Goal: Check status: Check status

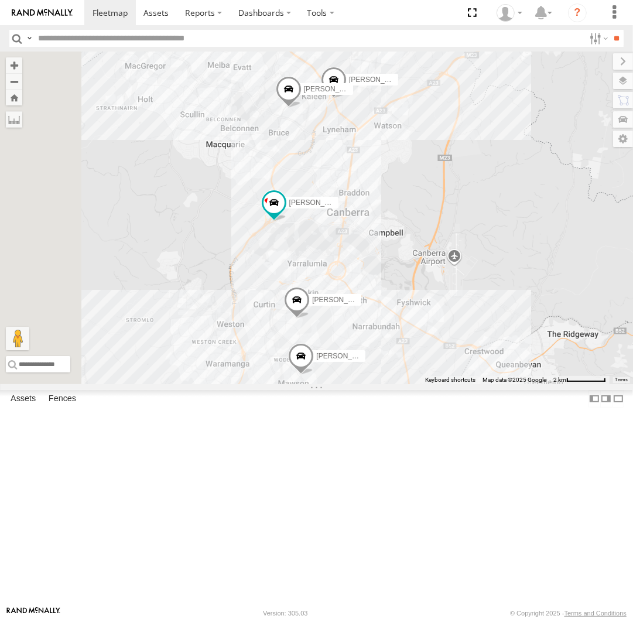
drag, startPoint x: 367, startPoint y: 145, endPoint x: 439, endPoint y: 232, distance: 113.6
click at [439, 232] on div "Michael Daniel Triton Peter Kyle Chris Jamie 2" at bounding box center [316, 218] width 633 height 333
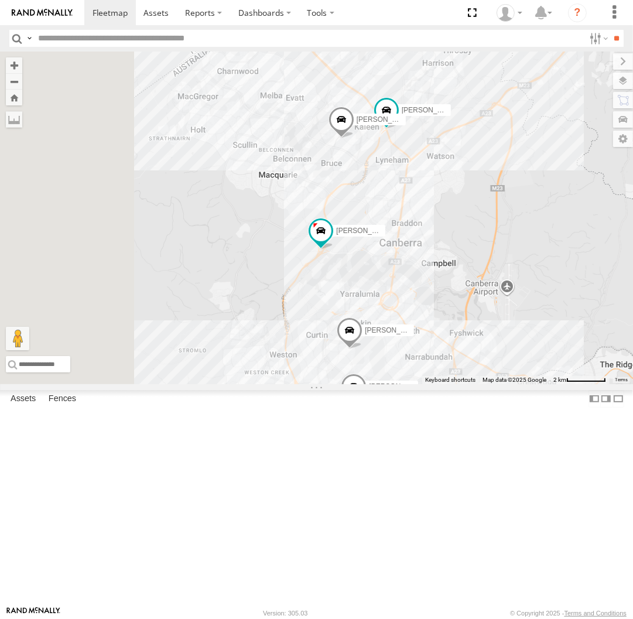
drag, startPoint x: 376, startPoint y: 240, endPoint x: 496, endPoint y: 377, distance: 181.8
click at [496, 377] on div "Michael Daniel Triton Peter Kyle 2 Chris Jamie" at bounding box center [316, 218] width 633 height 333
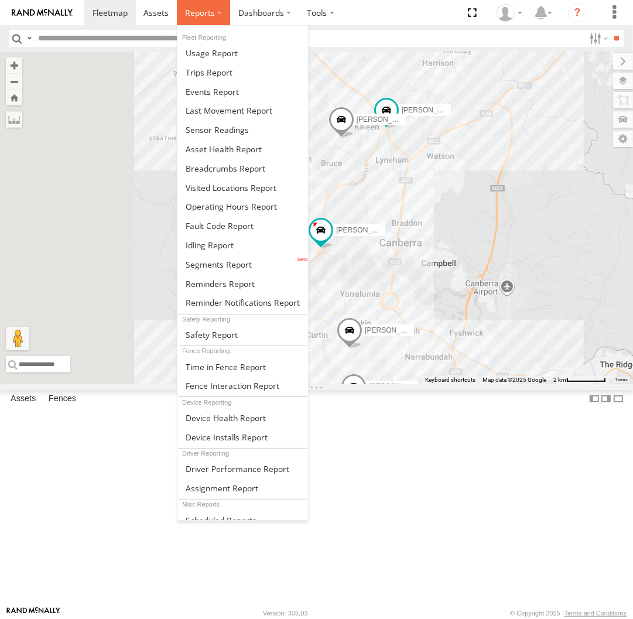
click at [212, 16] on span at bounding box center [200, 12] width 30 height 11
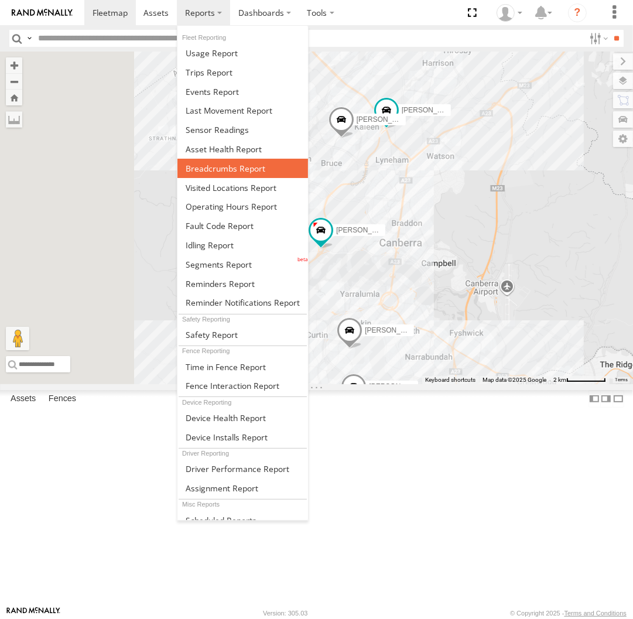
click at [226, 172] on span at bounding box center [226, 168] width 80 height 11
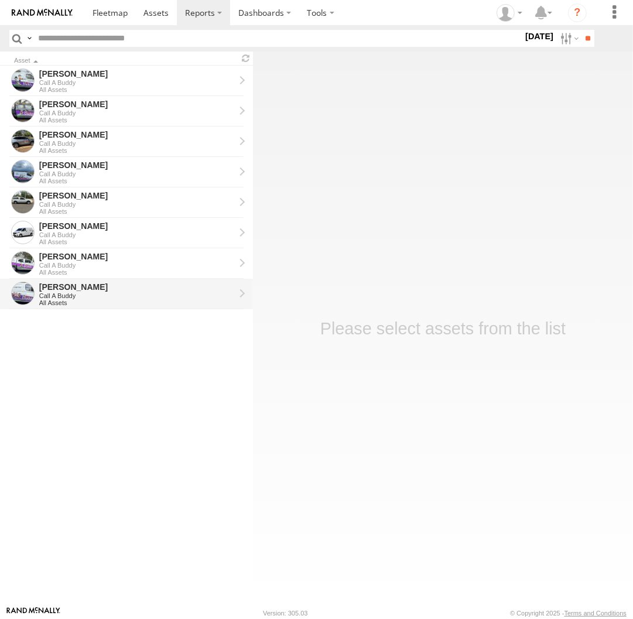
drag, startPoint x: 78, startPoint y: 294, endPoint x: 85, endPoint y: 294, distance: 6.5
click at [79, 294] on div "Call A Buddy" at bounding box center [137, 295] width 196 height 7
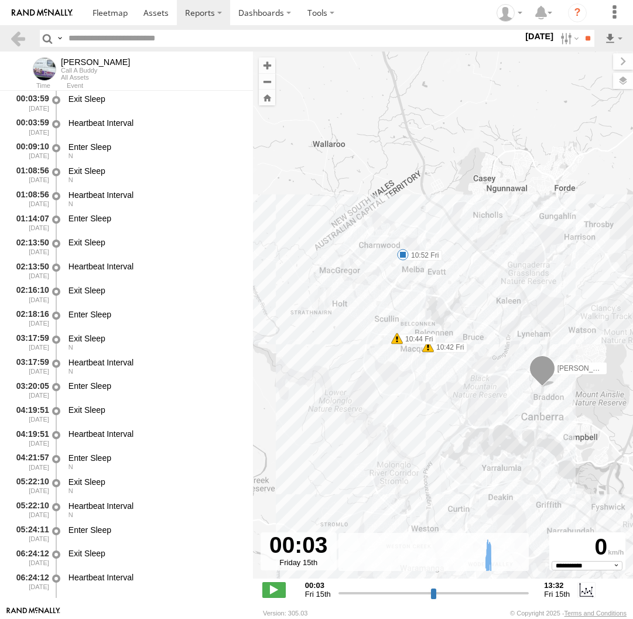
select select "**********"
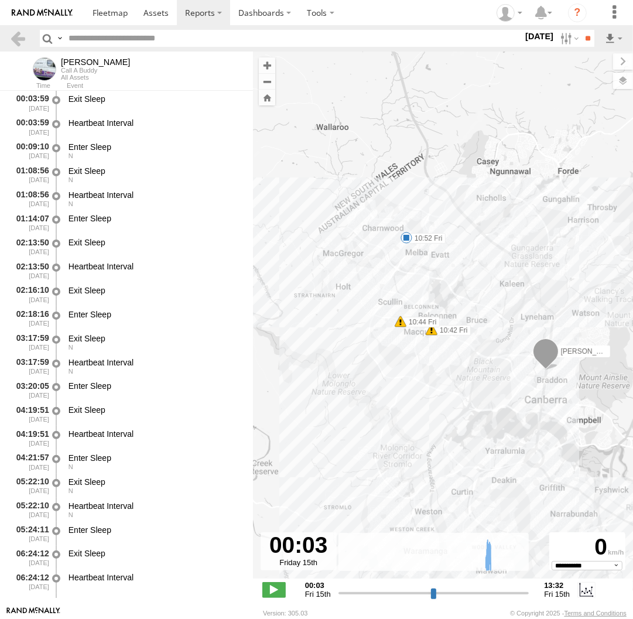
drag, startPoint x: 338, startPoint y: 274, endPoint x: 427, endPoint y: 296, distance: 92.2
click at [427, 296] on div "Peter 10:42 Fri 10:44 Fri 10:52 Fri" at bounding box center [443, 321] width 380 height 539
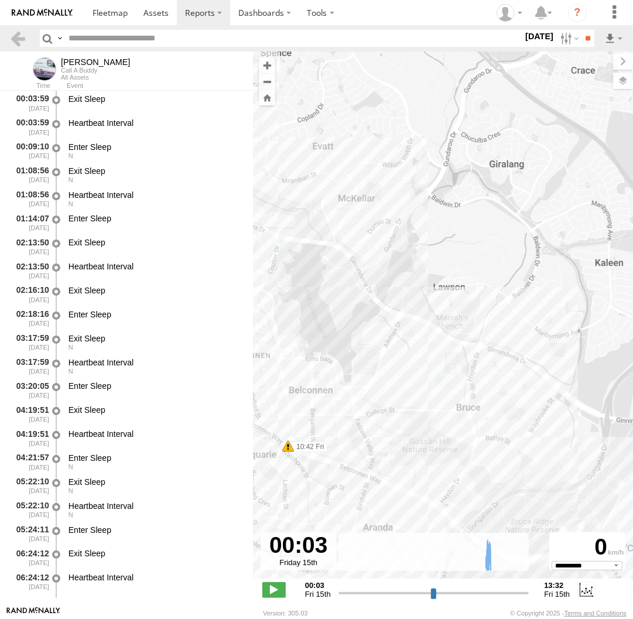
drag, startPoint x: 393, startPoint y: 338, endPoint x: 458, endPoint y: 340, distance: 65.0
click at [458, 340] on div "Peter 10:42 Fri 10:44 Fri 10:52 Fri" at bounding box center [443, 321] width 380 height 539
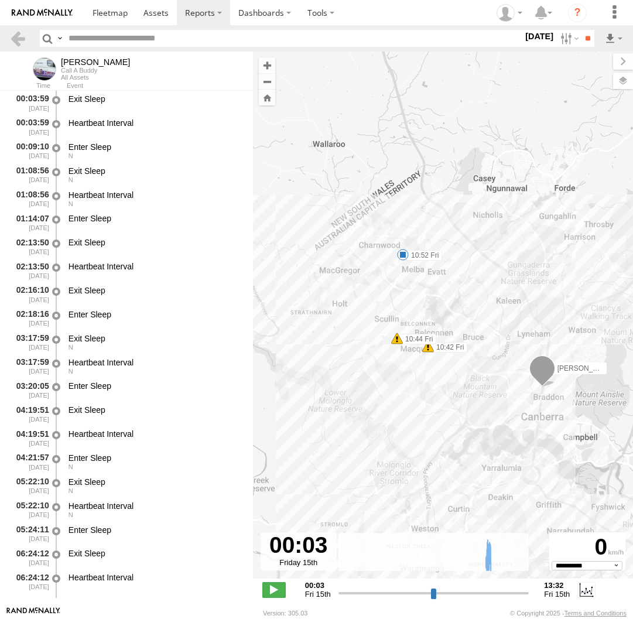
select select "**********"
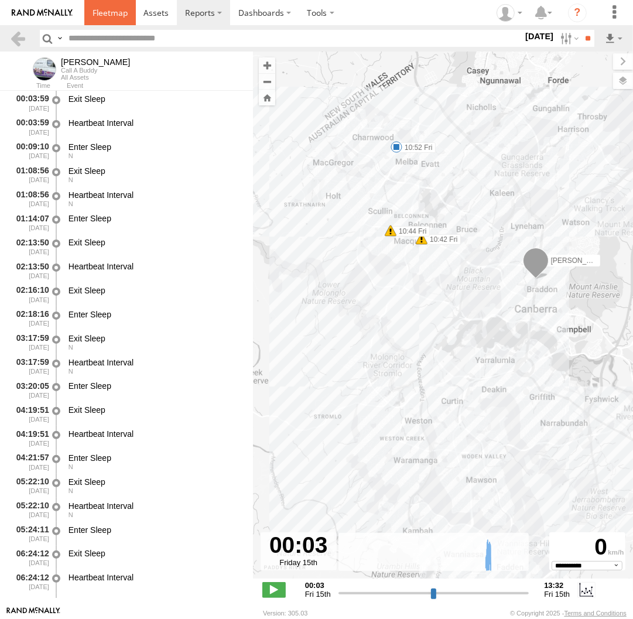
click at [116, 13] on span at bounding box center [110, 12] width 35 height 11
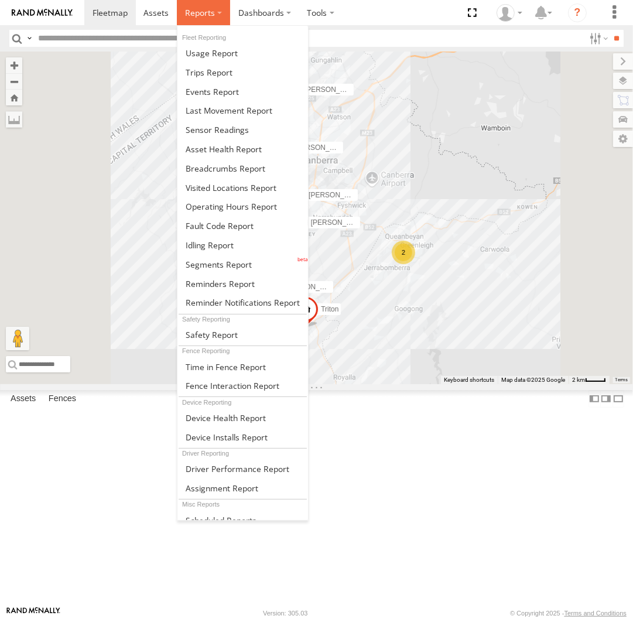
click at [200, 21] on label at bounding box center [203, 12] width 53 height 25
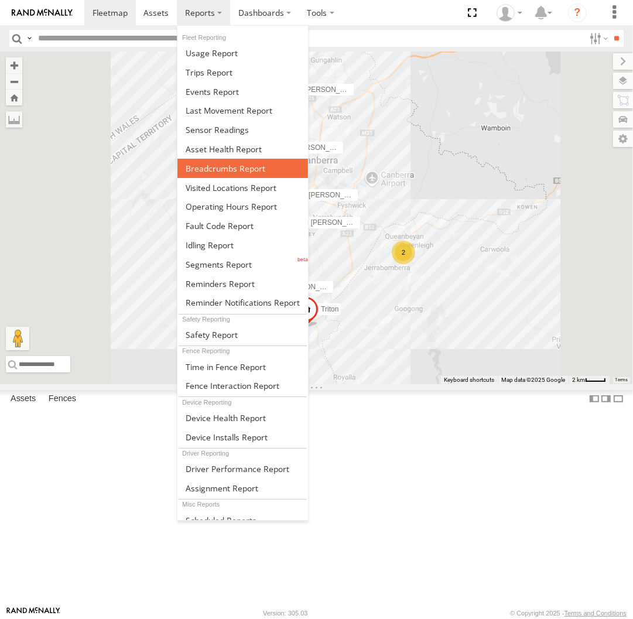
click at [215, 173] on link at bounding box center [242, 168] width 131 height 19
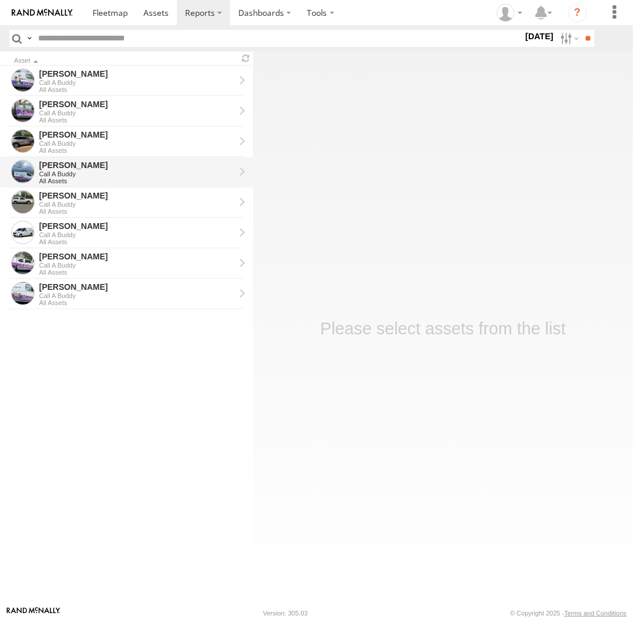
click at [81, 183] on div "All Assets" at bounding box center [137, 180] width 196 height 7
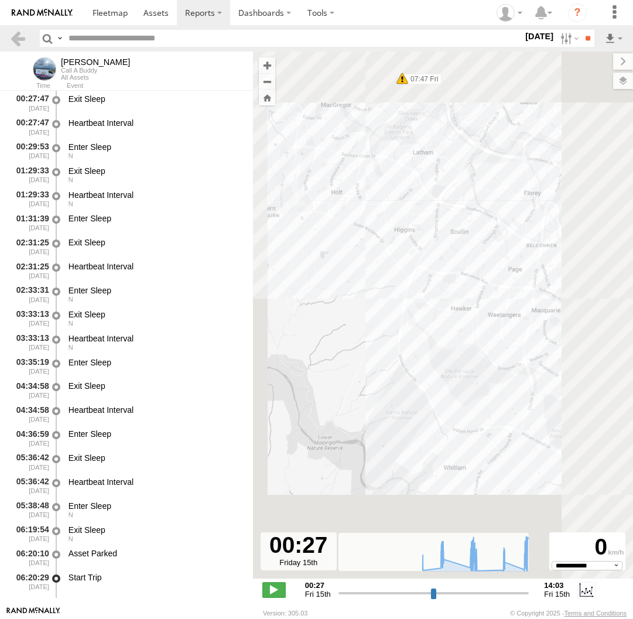
select select "**********"
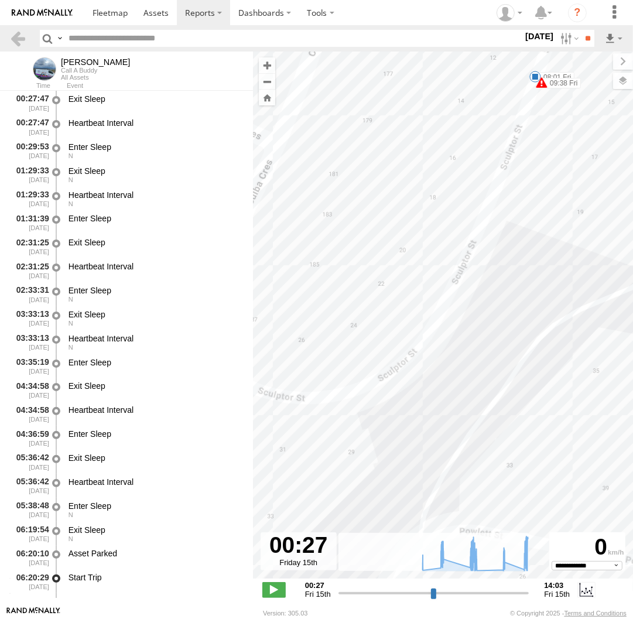
click at [533, 76] on span at bounding box center [535, 77] width 12 height 12
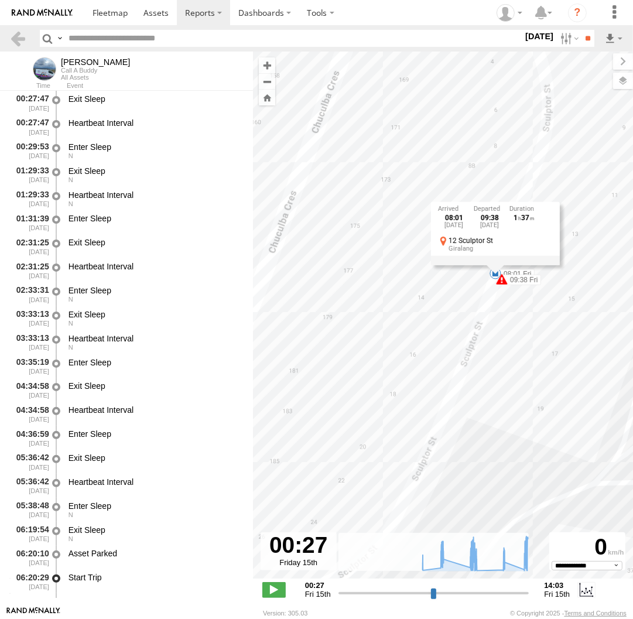
drag, startPoint x: 513, startPoint y: 129, endPoint x: 472, endPoint y: 330, distance: 205.5
click at [472, 330] on div "Jamie 06:22 Fri 06:26 Fri 06:26 Fri 06:27 Fri 07:43 Fri 07:46 Fri 07:47 Fri 07:…" at bounding box center [443, 321] width 380 height 539
click at [477, 300] on div "Jamie 06:22 Fri 06:26 Fri 06:26 Fri 06:27 Fri 07:43 Fri 07:46 Fri 07:47 Fri 07:…" at bounding box center [443, 321] width 380 height 539
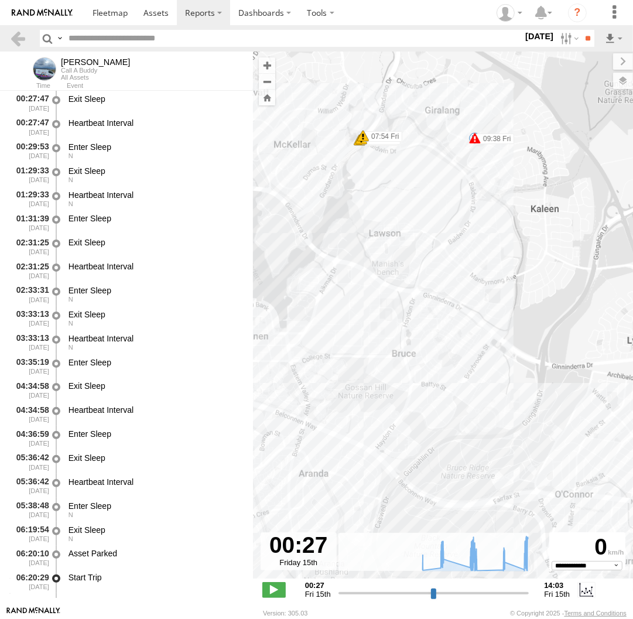
drag, startPoint x: 542, startPoint y: 452, endPoint x: 513, endPoint y: 218, distance: 235.3
click at [513, 218] on div "Jamie 06:22 Fri 06:26 Fri 06:26 Fri 06:27 Fri 07:43 Fri 07:46 Fri 07:47 Fri 07:…" at bounding box center [443, 321] width 380 height 539
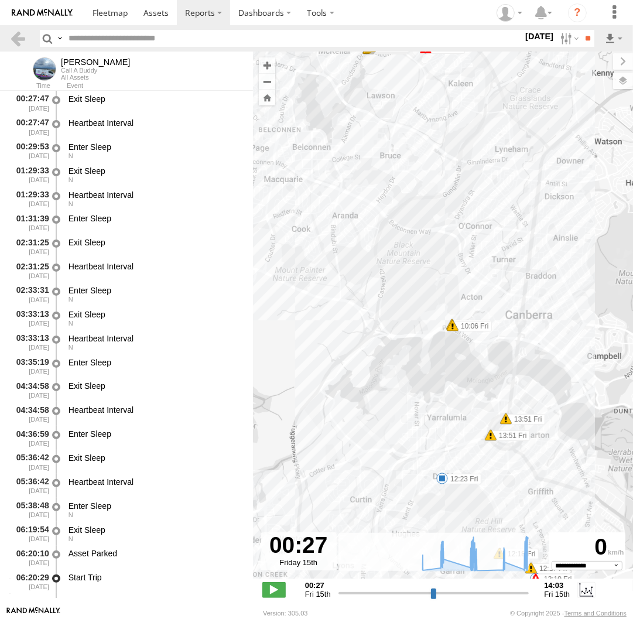
drag, startPoint x: 532, startPoint y: 389, endPoint x: 473, endPoint y: 237, distance: 163.6
click at [473, 237] on div "Jamie 06:22 Fri 06:26 Fri 06:26 Fri 06:27 Fri 07:43 Fri 07:46 Fri 07:47 Fri 07:…" at bounding box center [443, 321] width 380 height 539
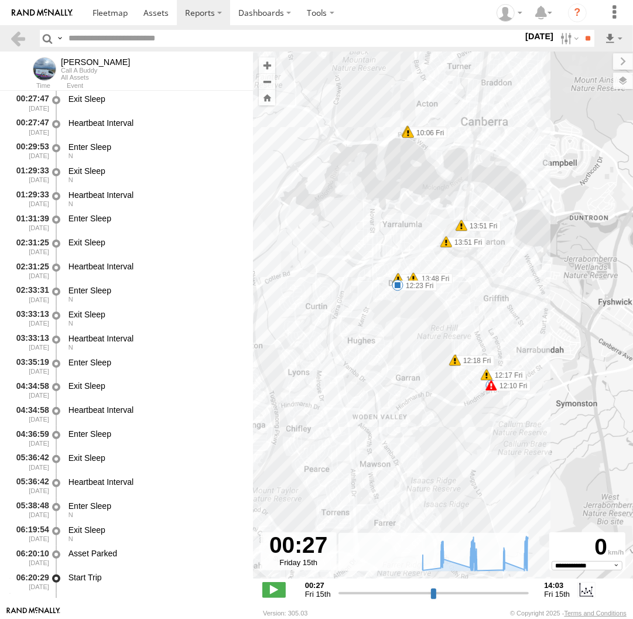
drag, startPoint x: 562, startPoint y: 378, endPoint x: 535, endPoint y: 264, distance: 116.7
click at [535, 264] on div "Jamie 06:22 Fri 06:26 Fri 06:26 Fri 06:27 Fri 07:43 Fri 07:46 Fri 07:47 Fri 07:…" at bounding box center [443, 321] width 380 height 539
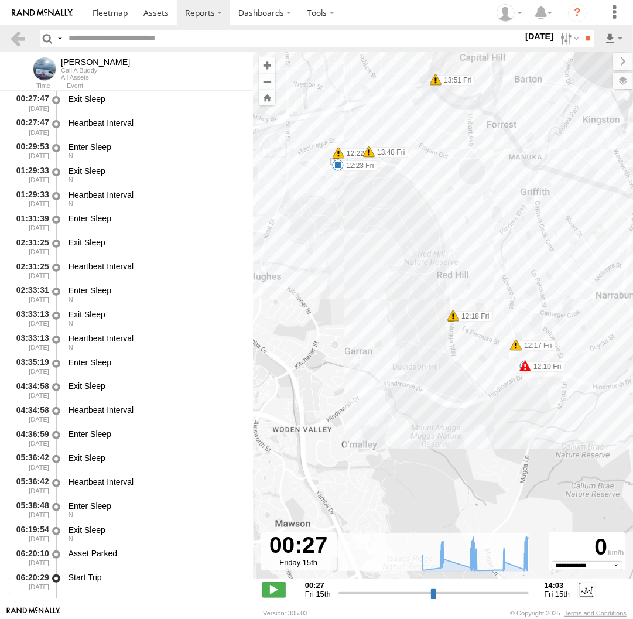
drag, startPoint x: 496, startPoint y: 359, endPoint x: 485, endPoint y: 339, distance: 23.3
click at [485, 339] on div "Jamie 06:22 Fri 06:26 Fri 06:26 Fri 06:27 Fri 07:43 Fri 07:46 Fri 07:47 Fri 07:…" at bounding box center [443, 321] width 380 height 539
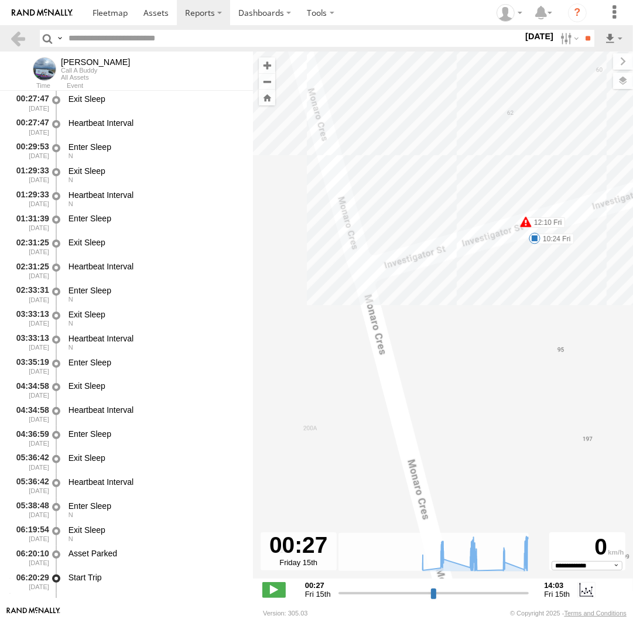
click at [537, 239] on span at bounding box center [535, 238] width 12 height 12
click at [523, 269] on div "Jamie 06:22 Fri 06:26 Fri 06:26 Fri 06:27 Fri 07:43 Fri 07:46 Fri 07:47 Fri 07:…" at bounding box center [443, 321] width 380 height 539
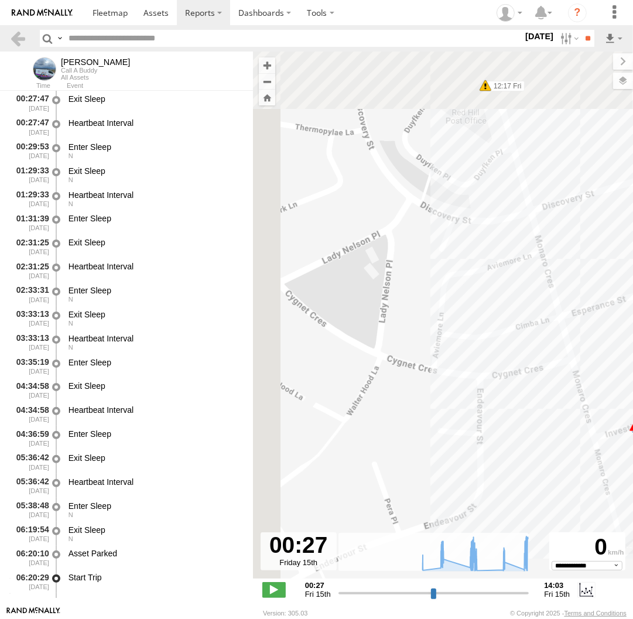
drag, startPoint x: 383, startPoint y: 203, endPoint x: 511, endPoint y: 379, distance: 217.1
click at [511, 379] on div "Jamie 06:22 Fri 06:26 Fri 06:26 Fri 06:27 Fri 07:43 Fri 07:46 Fri 07:47 Fri 07:…" at bounding box center [443, 321] width 380 height 539
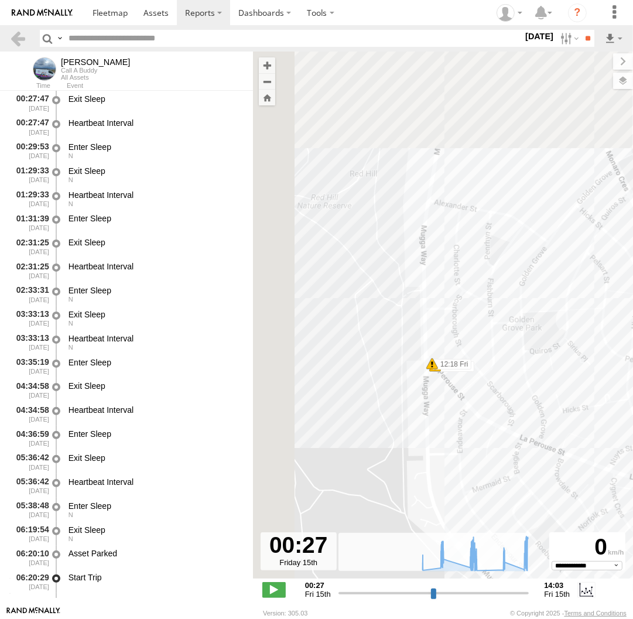
drag, startPoint x: 446, startPoint y: 297, endPoint x: 544, endPoint y: 389, distance: 134.6
click at [597, 433] on div "Jamie 06:22 Fri 06:26 Fri 06:26 Fri 06:27 Fri 07:43 Fri 07:46 Fri 07:47 Fri 07:…" at bounding box center [443, 321] width 380 height 539
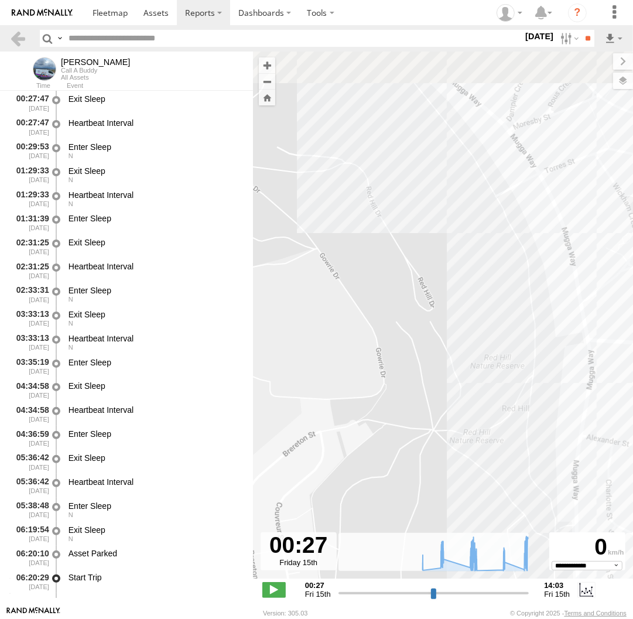
drag, startPoint x: 484, startPoint y: 383, endPoint x: 473, endPoint y: 355, distance: 29.5
click at [491, 463] on div "Jamie 06:22 Fri 06:26 Fri 06:26 Fri 06:27 Fri 07:43 Fri 07:46 Fri 07:47 Fri 07:…" at bounding box center [443, 321] width 380 height 539
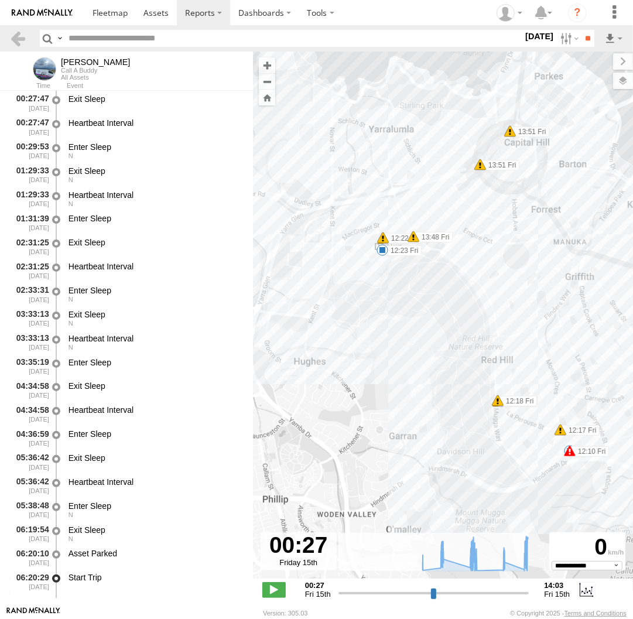
drag, startPoint x: 368, startPoint y: 247, endPoint x: 422, endPoint y: 327, distance: 96.5
click at [422, 327] on div "Jamie 06:22 Fri 06:26 Fri 06:26 Fri 06:27 Fri 07:43 Fri 07:46 Fri 07:47 Fri 07:…" at bounding box center [443, 321] width 380 height 539
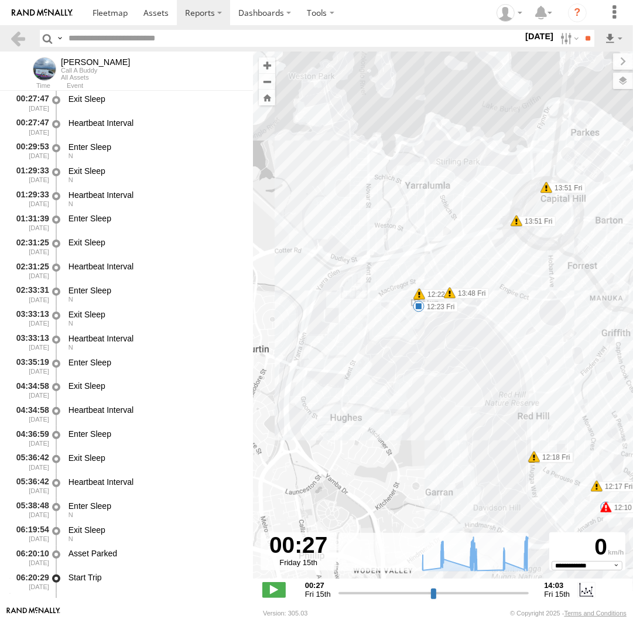
click at [419, 308] on span at bounding box center [419, 306] width 12 height 12
click at [419, 297] on div "12:23 Fri 15th Aug 89 Stonehaven Cres Deakin" at bounding box center [418, 265] width 129 height 63
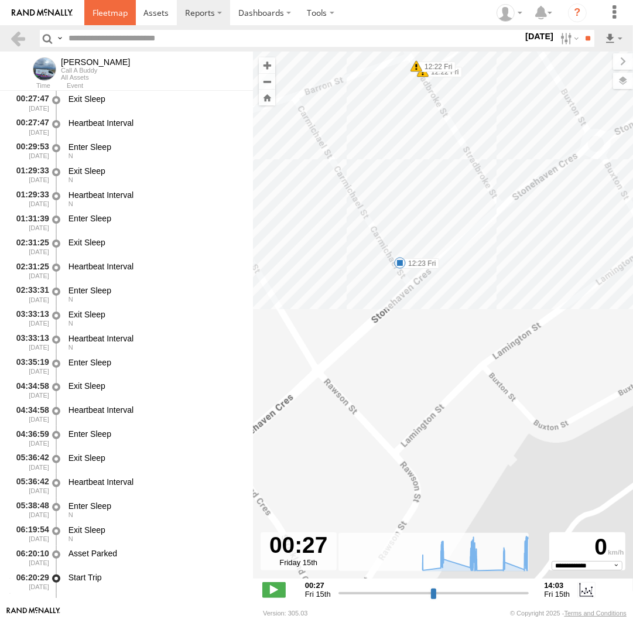
click at [110, 9] on span at bounding box center [110, 12] width 35 height 11
